Goal: Transaction & Acquisition: Purchase product/service

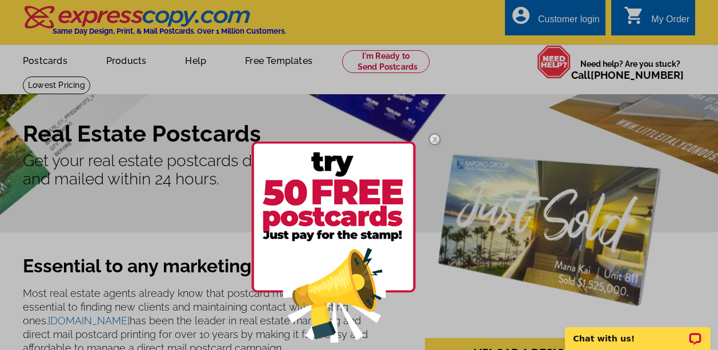
click at [179, 192] on div at bounding box center [359, 175] width 718 height 350
click at [436, 139] on img at bounding box center [434, 139] width 33 height 33
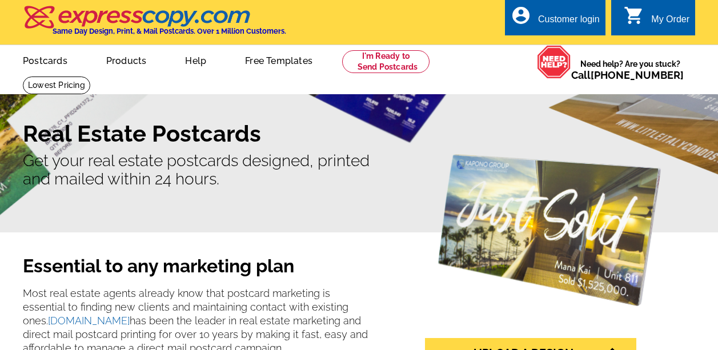
click at [478, 120] on h1 "Real Estate Postcards" at bounding box center [359, 133] width 672 height 27
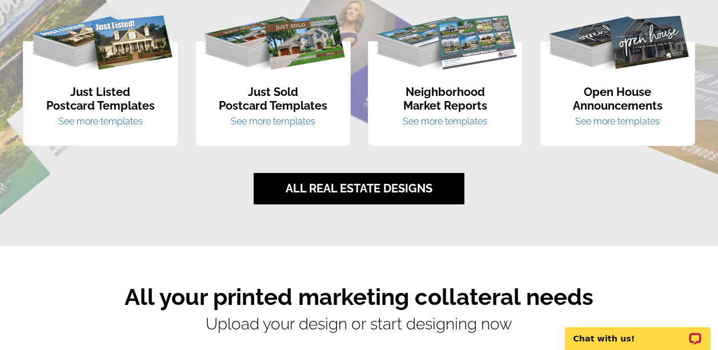
scroll to position [779, 0]
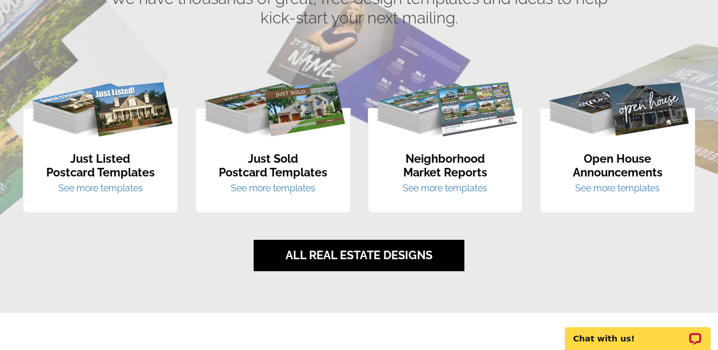
click at [446, 188] on link "See more templates" at bounding box center [445, 188] width 85 height 11
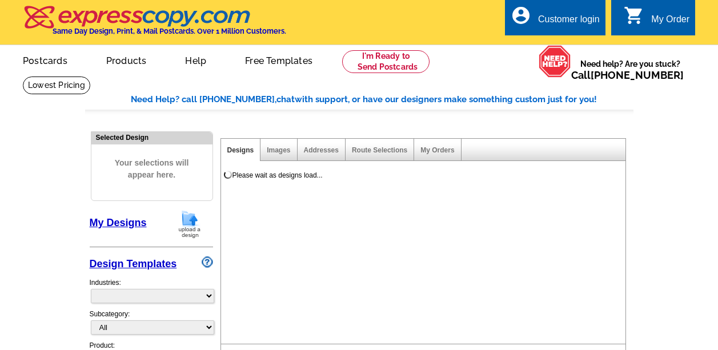
select select "1"
select select "2"
select select "785"
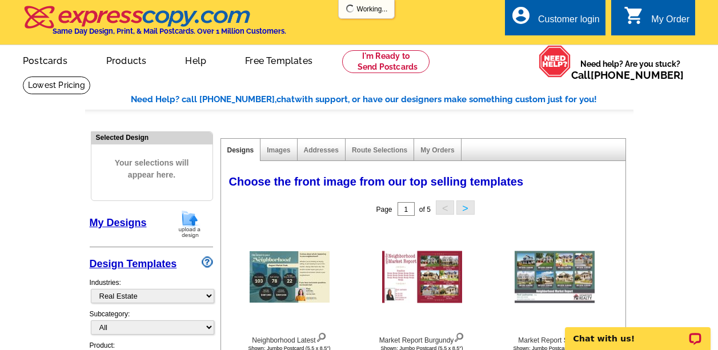
select select "791"
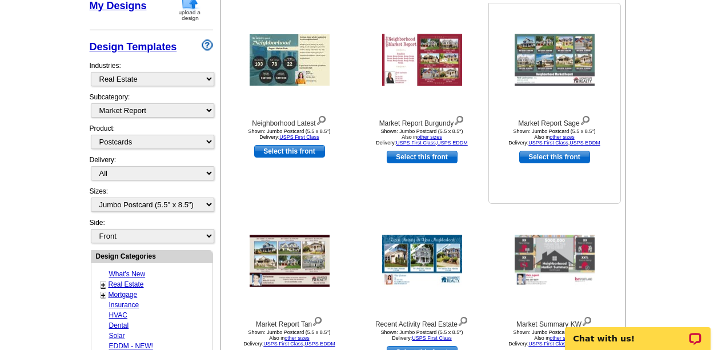
scroll to position [214, 0]
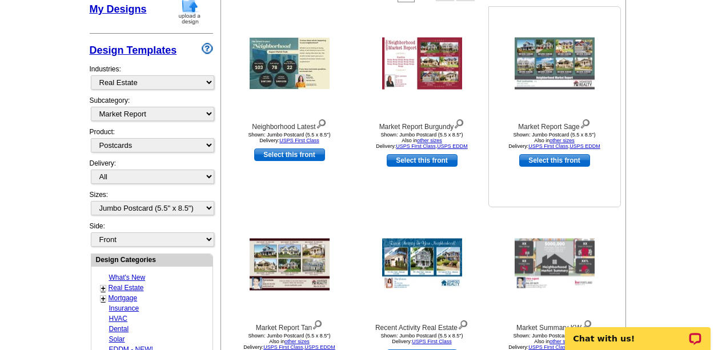
click at [562, 138] on link "other sizes" at bounding box center [562, 141] width 25 height 6
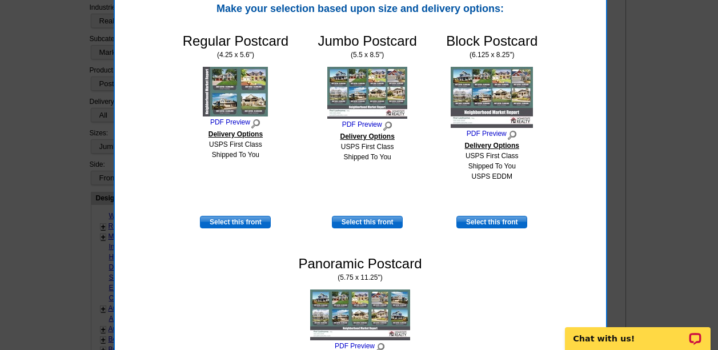
scroll to position [319, 0]
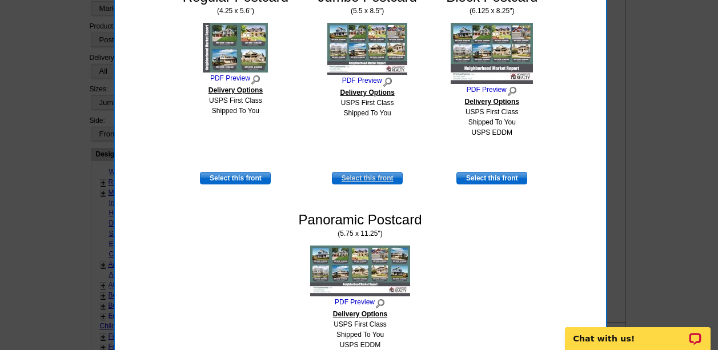
click at [363, 178] on link "Select this front" at bounding box center [367, 178] width 71 height 13
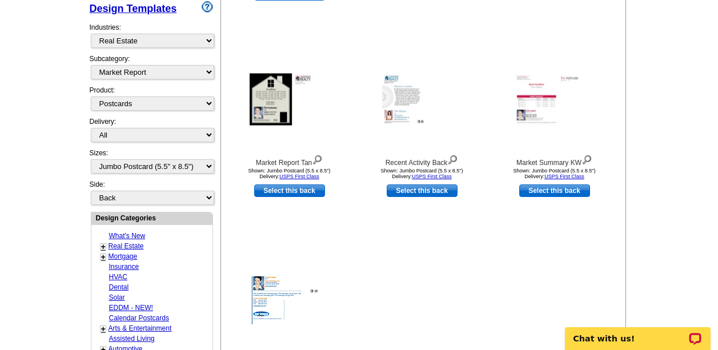
scroll to position [311, 0]
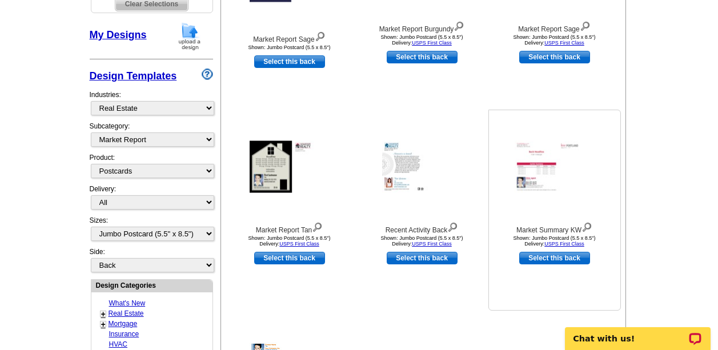
click at [563, 258] on link "Select this back" at bounding box center [554, 258] width 71 height 13
select select "front"
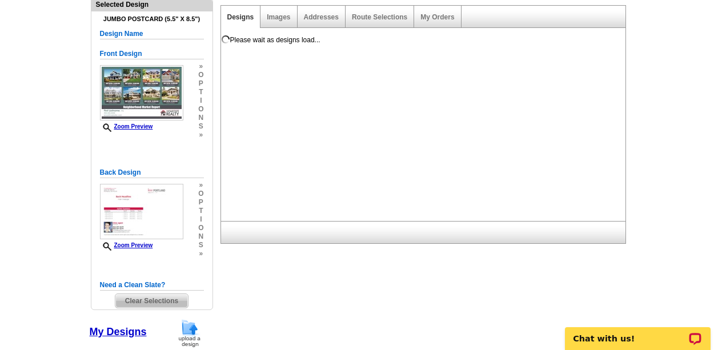
scroll to position [81, 0]
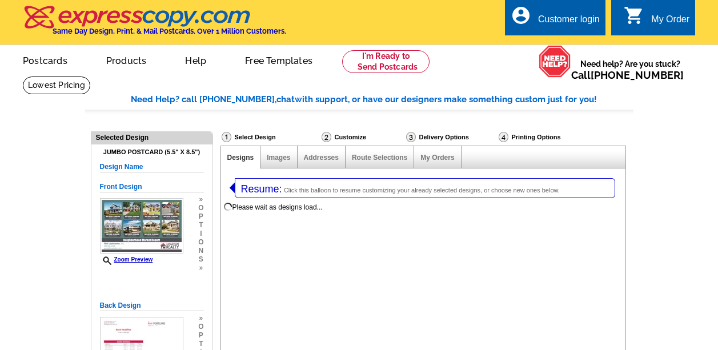
select select
select select "1"
select select "2"
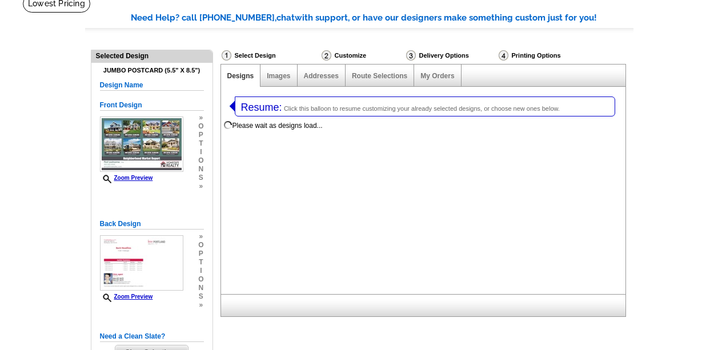
select select "791"
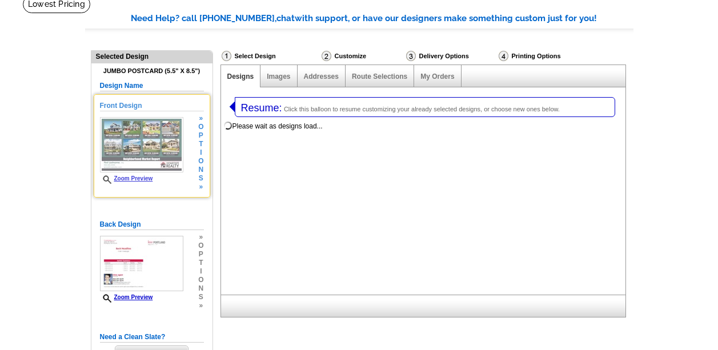
select select "785"
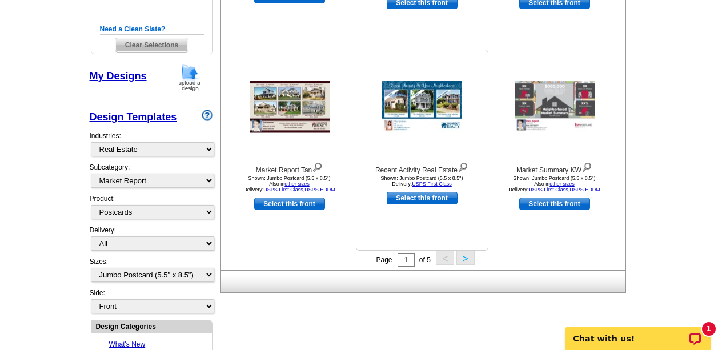
scroll to position [401, 0]
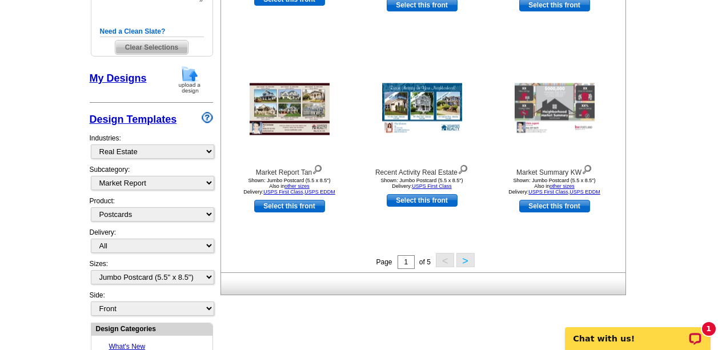
click at [465, 260] on button ">" at bounding box center [465, 260] width 18 height 14
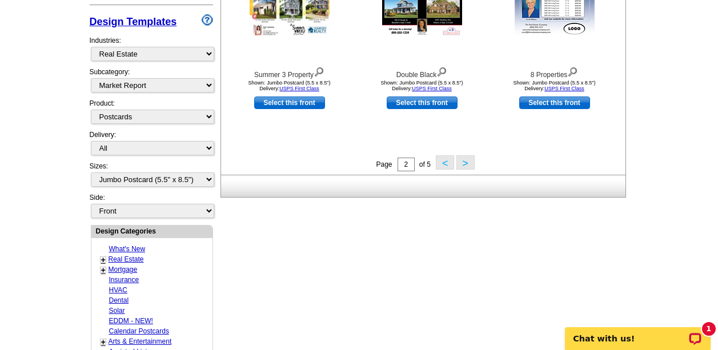
scroll to position [499, 0]
click at [465, 163] on button ">" at bounding box center [465, 162] width 18 height 14
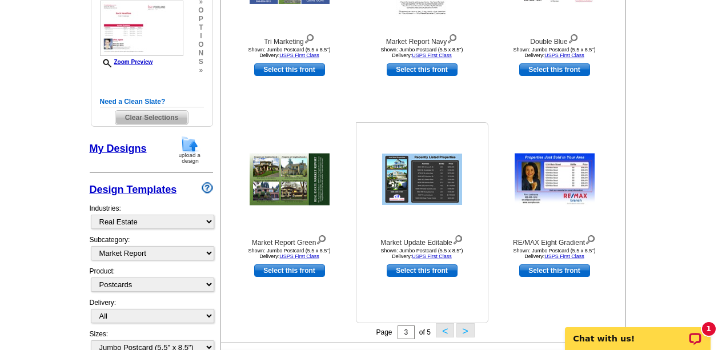
scroll to position [335, 0]
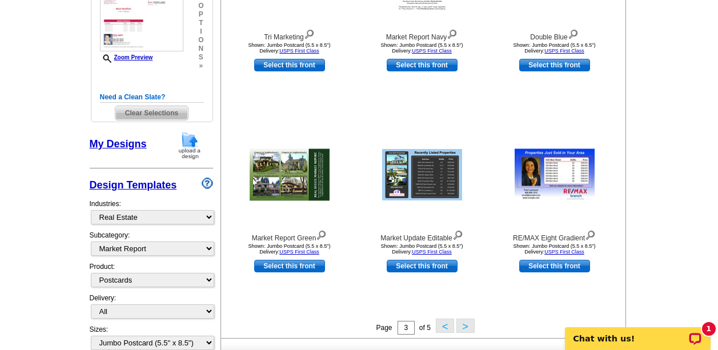
click at [466, 325] on button ">" at bounding box center [465, 326] width 18 height 14
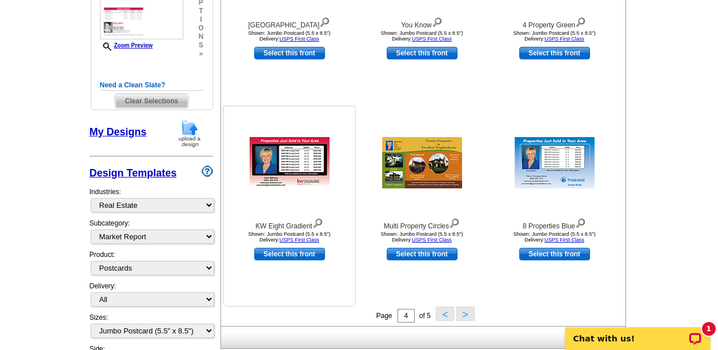
scroll to position [377, 0]
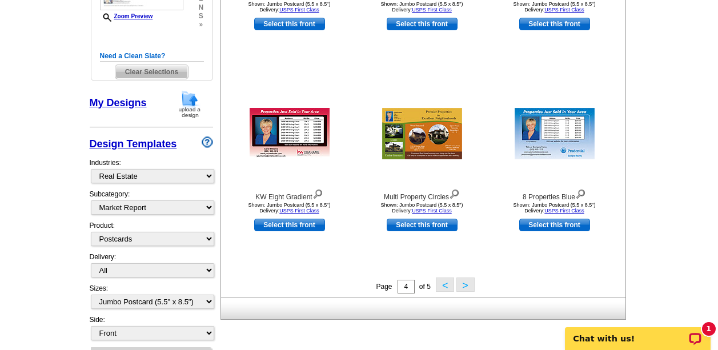
click at [462, 285] on button ">" at bounding box center [465, 285] width 18 height 14
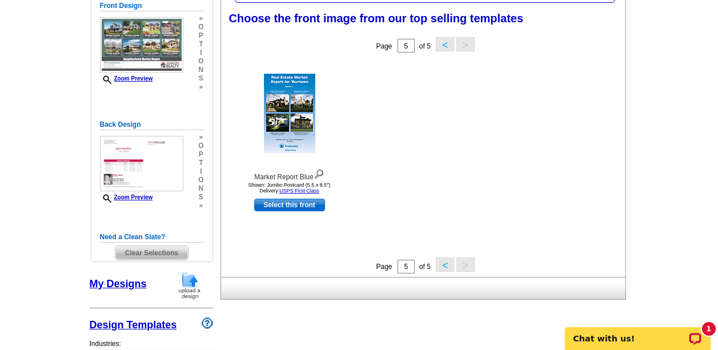
scroll to position [175, 0]
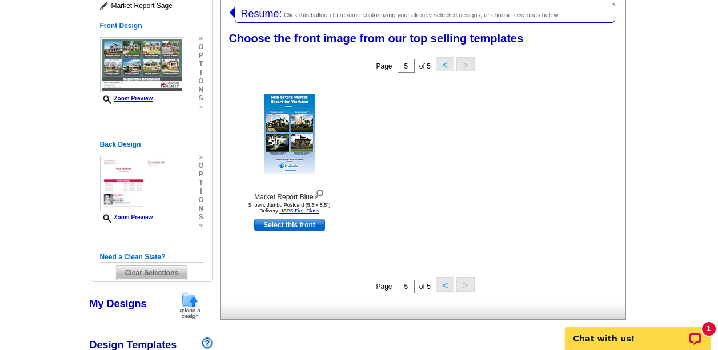
click at [443, 289] on button "<" at bounding box center [445, 285] width 18 height 14
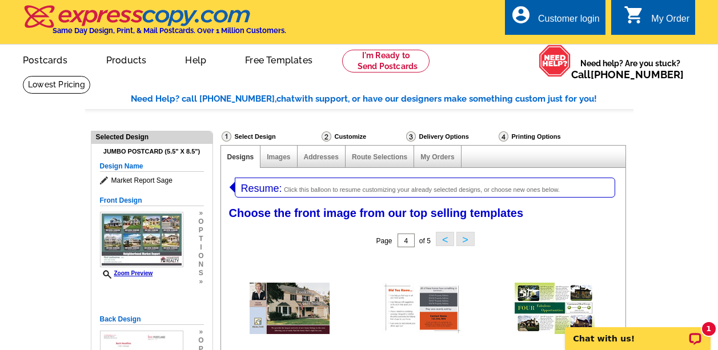
scroll to position [0, 0]
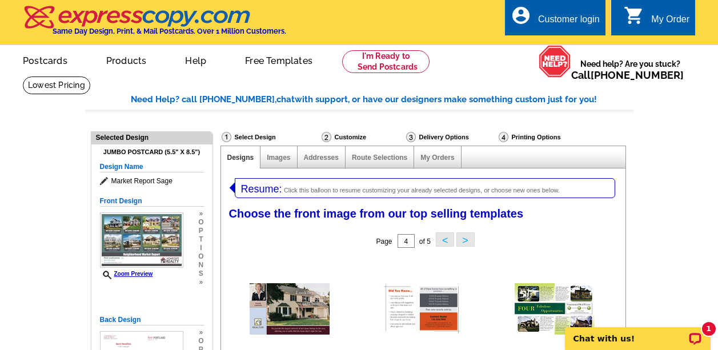
click at [482, 75] on ul "picture_in_picture Postcards store_mall_directory Products keyboard_arrow_down …" at bounding box center [255, 69] width 500 height 49
drag, startPoint x: 468, startPoint y: 101, endPoint x: 587, endPoint y: 101, distance: 118.3
click at [587, 101] on div "Need Help? call 800-260-5887, chat with support, or have our designers make som…" at bounding box center [382, 99] width 503 height 13
click at [504, 79] on ul "picture_in_picture Postcards store_mall_directory Products keyboard_arrow_down …" at bounding box center [255, 69] width 500 height 49
click at [442, 22] on div "local_phone Same Day Design, Print, & Mail Postcards. Over 1 Million Customers.…" at bounding box center [359, 23] width 672 height 43
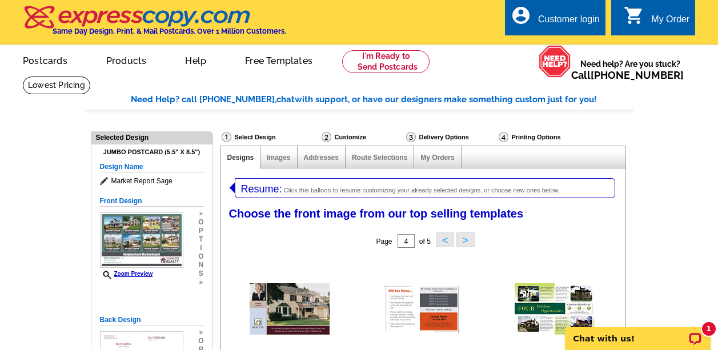
click at [430, 28] on div "local_phone Same Day Design, Print, & Mail Postcards. Over 1 Million Customers.…" at bounding box center [359, 23] width 672 height 43
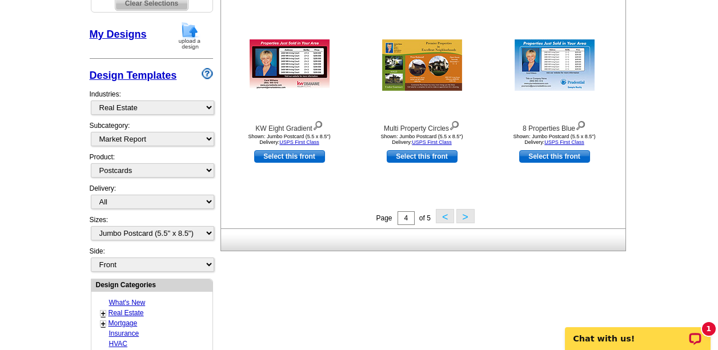
scroll to position [228, 0]
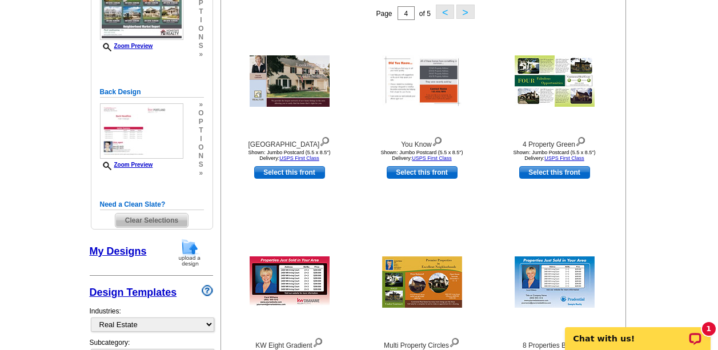
click at [234, 5] on div "Page 4 of 5 < >" at bounding box center [425, 13] width 405 height 23
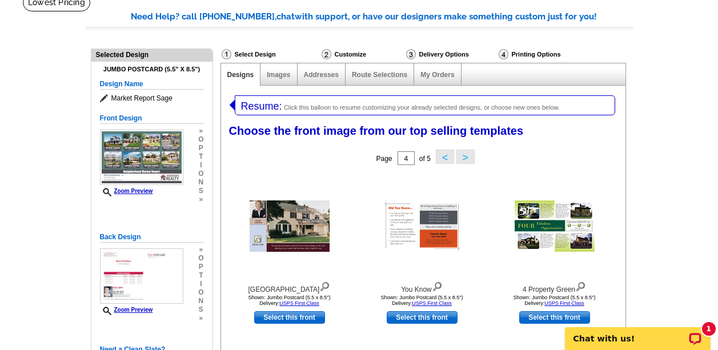
scroll to position [0, 0]
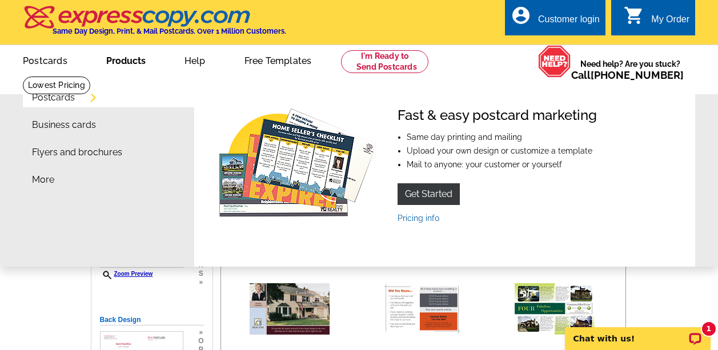
click at [122, 58] on link "Products" at bounding box center [126, 59] width 76 height 27
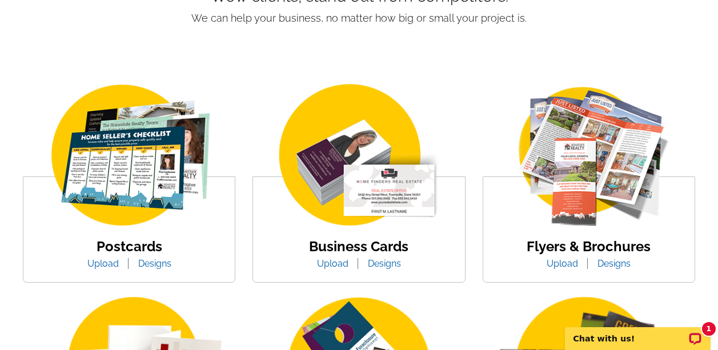
scroll to position [219, 0]
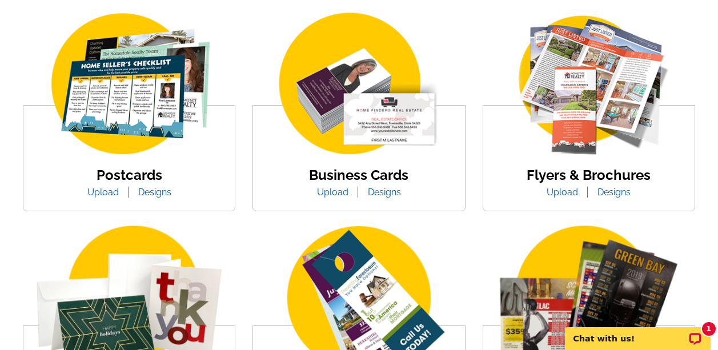
click at [599, 143] on img at bounding box center [589, 85] width 194 height 150
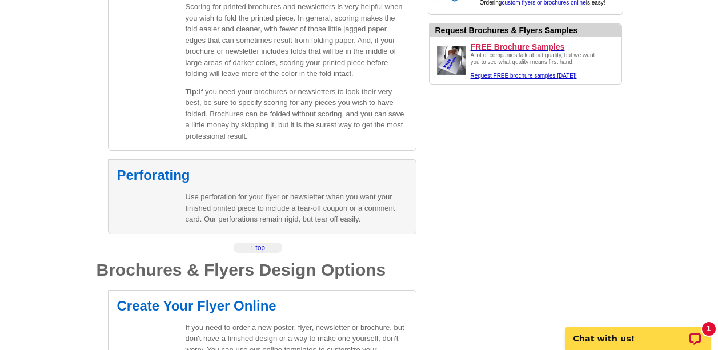
scroll to position [1654, 0]
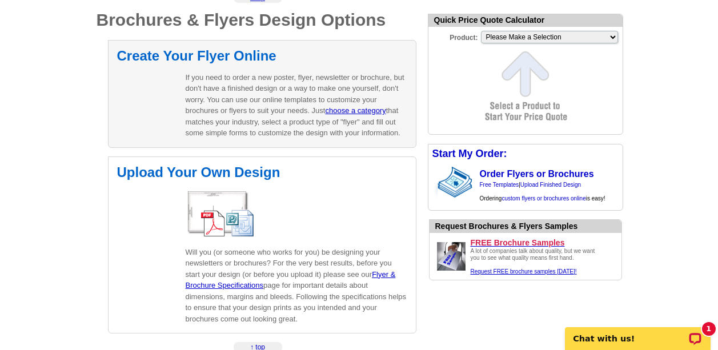
click at [207, 81] on p "If you need to order a new poster, flyer, newsletter or brochure, but don't hav…" at bounding box center [297, 105] width 222 height 67
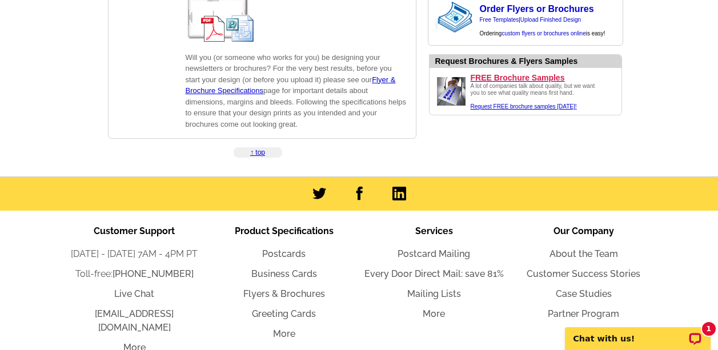
scroll to position [1699, 0]
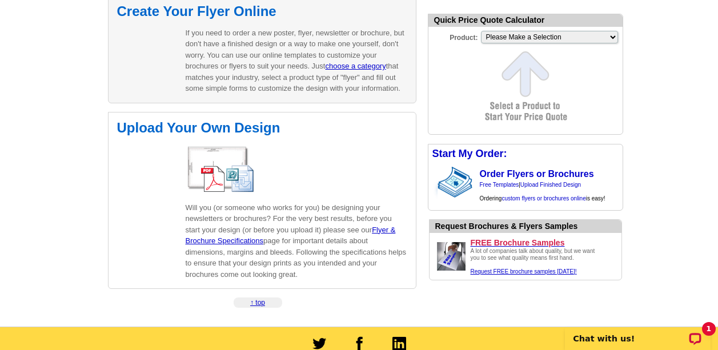
click at [292, 65] on p "If you need to order a new poster, flyer, newsletter or brochure, but don't hav…" at bounding box center [297, 60] width 222 height 67
